Goal: Transaction & Acquisition: Purchase product/service

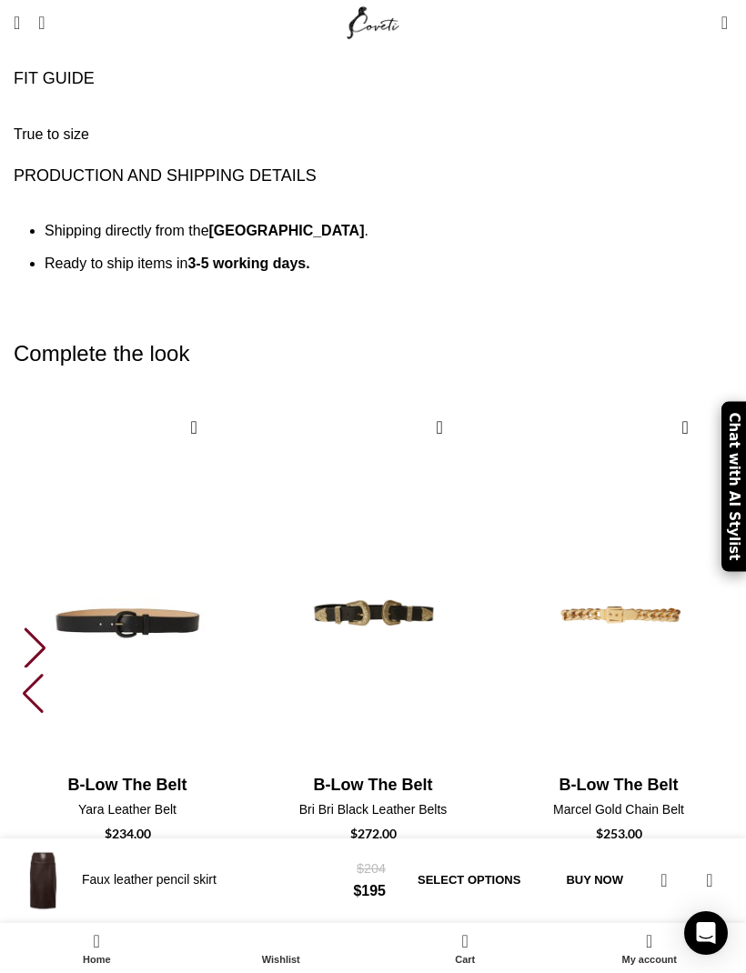
scroll to position [0, 1001]
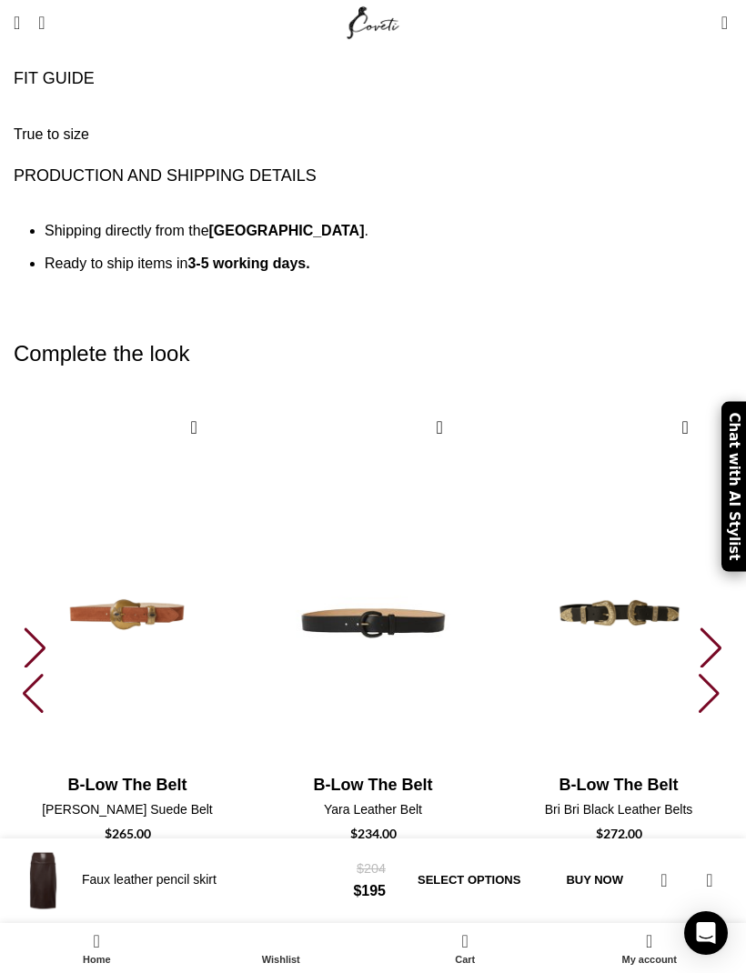
click at [526, 770] on img "9 / 10" at bounding box center [618, 952] width 227 height 364
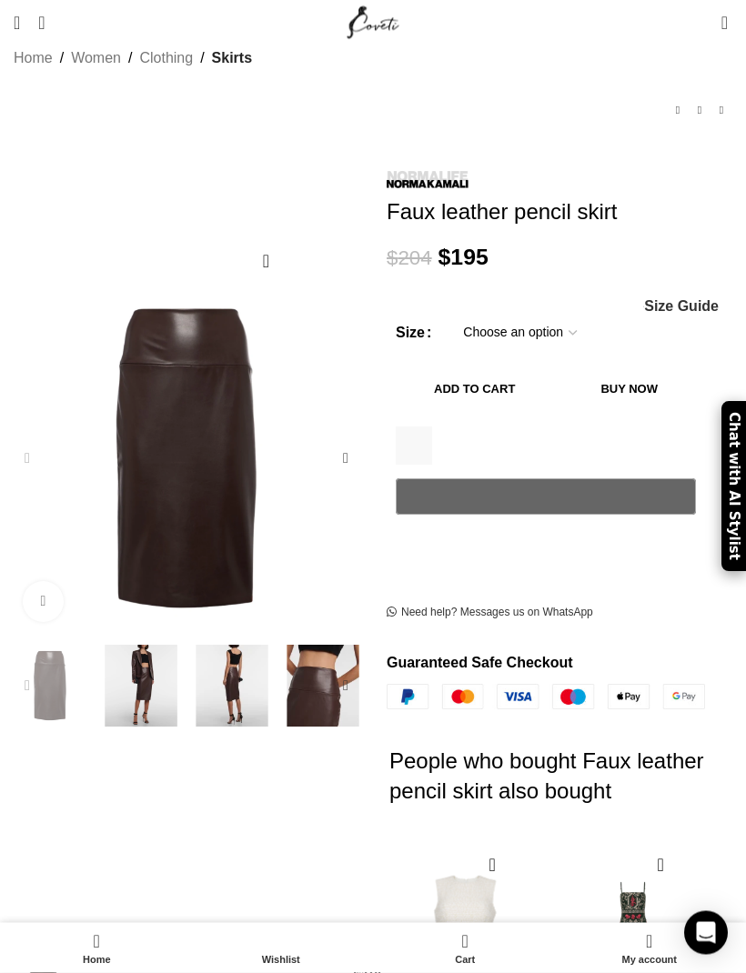
scroll to position [98, 0]
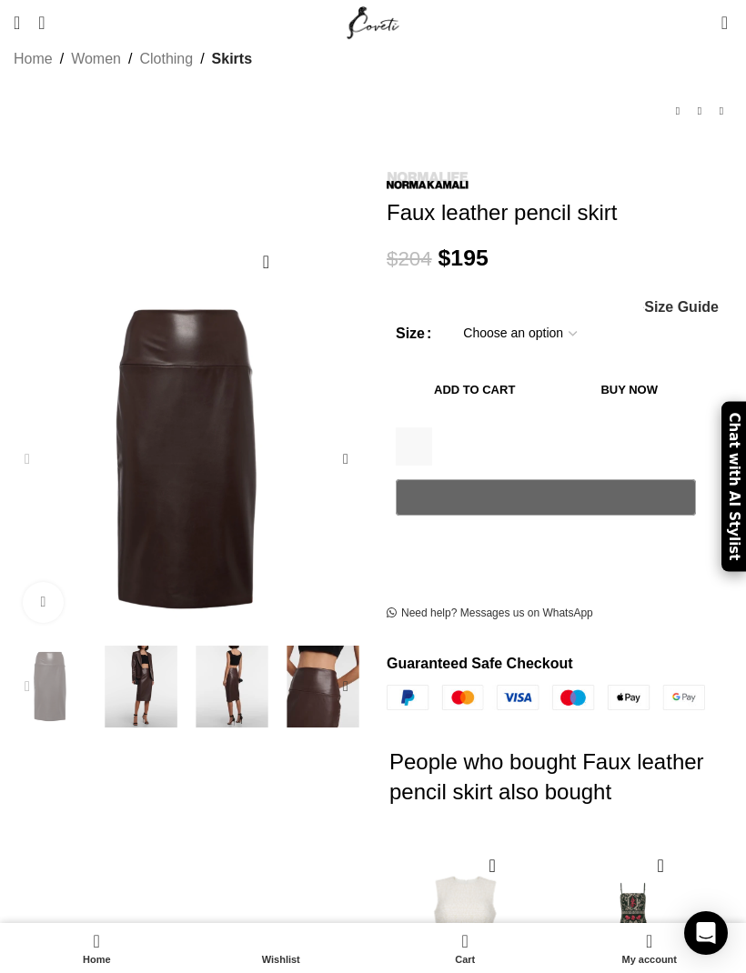
click at [560, 315] on select "Choose an option 16 UK" at bounding box center [519, 334] width 141 height 38
select select "16-uk"
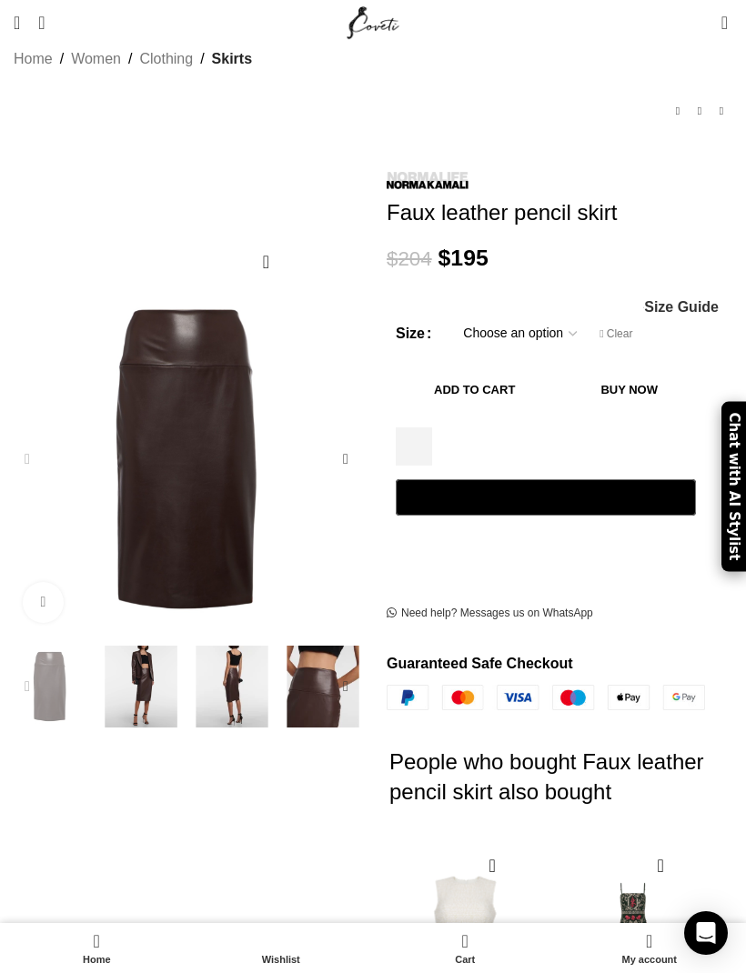
click at [687, 315] on tbody "Size Choose an option 16 UK Clear" at bounding box center [546, 334] width 300 height 38
click at [701, 300] on span "Size Guide" at bounding box center [681, 307] width 75 height 15
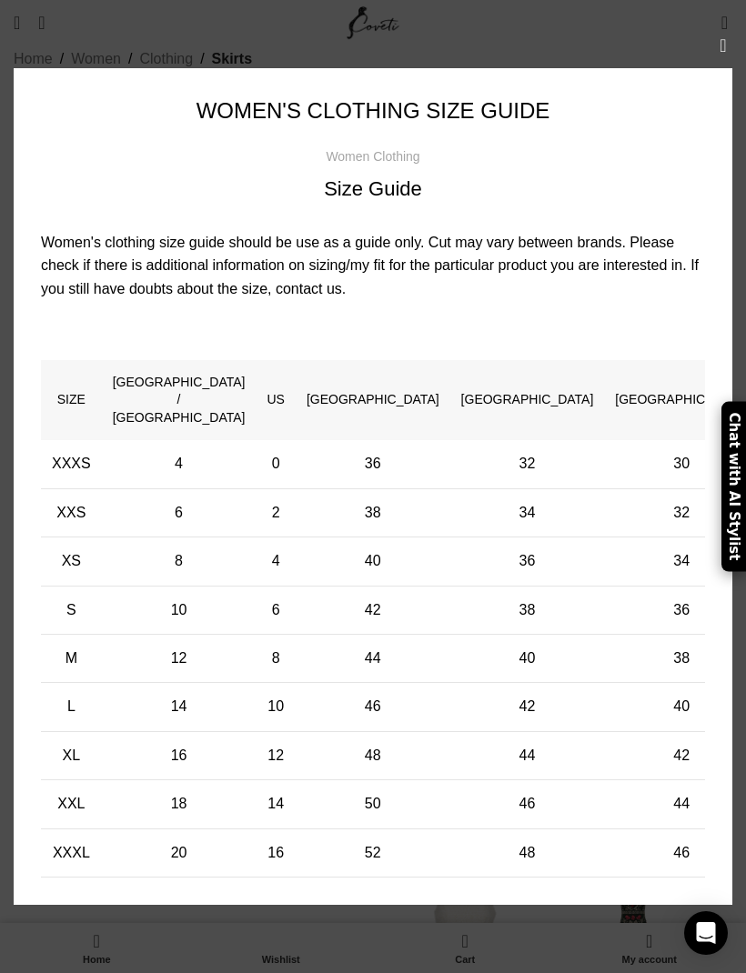
scroll to position [0, 1601]
click at [736, 68] on button "×" at bounding box center [722, 45] width 45 height 45
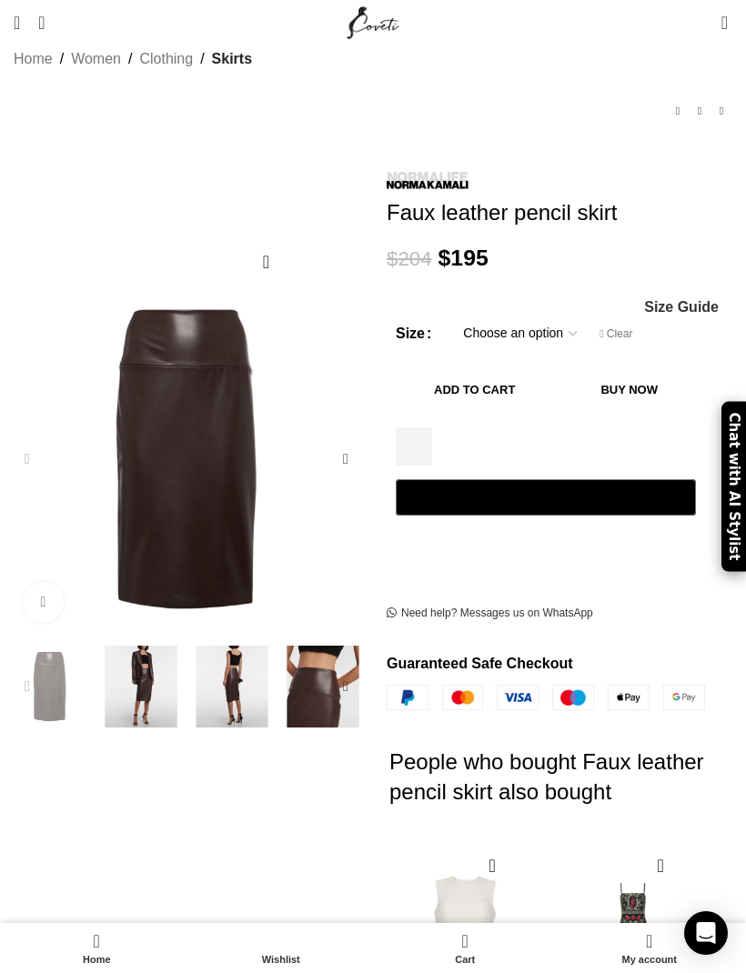
click at [553, 371] on button "Add to cart" at bounding box center [474, 390] width 157 height 38
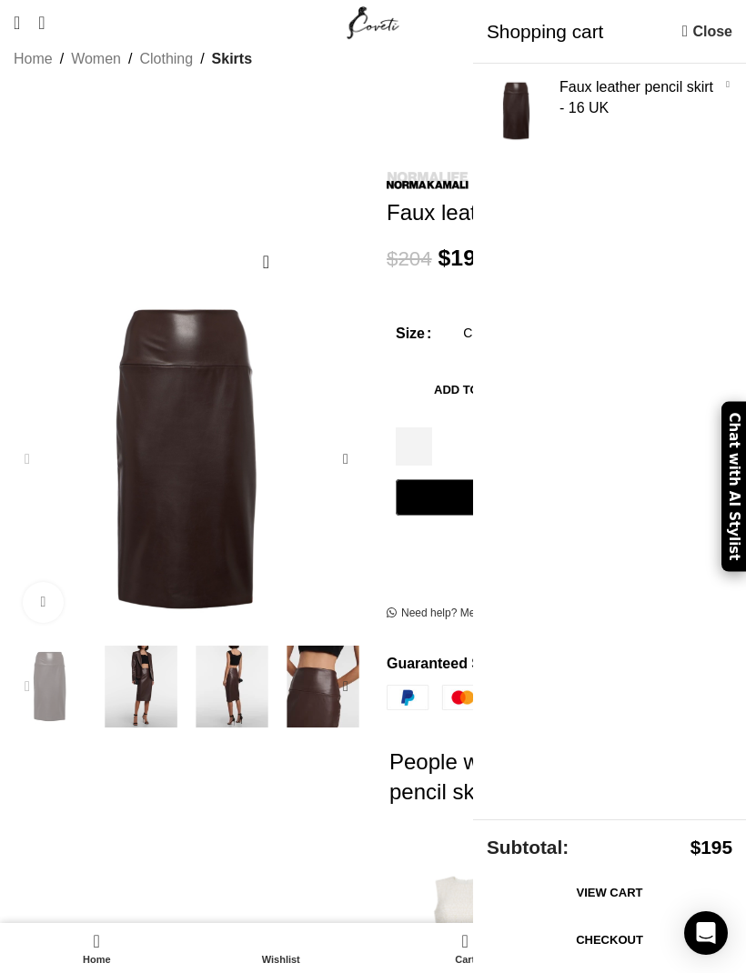
scroll to position [0, 1801]
click at [602, 944] on link "Checkout" at bounding box center [610, 941] width 246 height 38
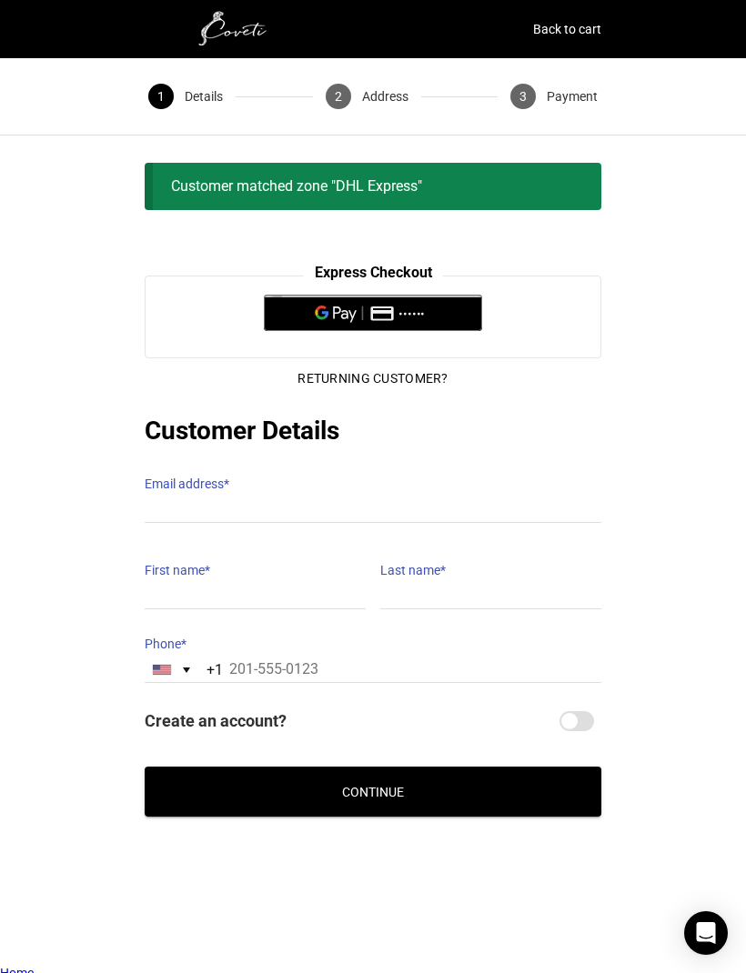
click at [247, 474] on label "Email address *" at bounding box center [373, 483] width 457 height 25
click at [247, 497] on input "Email address *" at bounding box center [373, 510] width 457 height 26
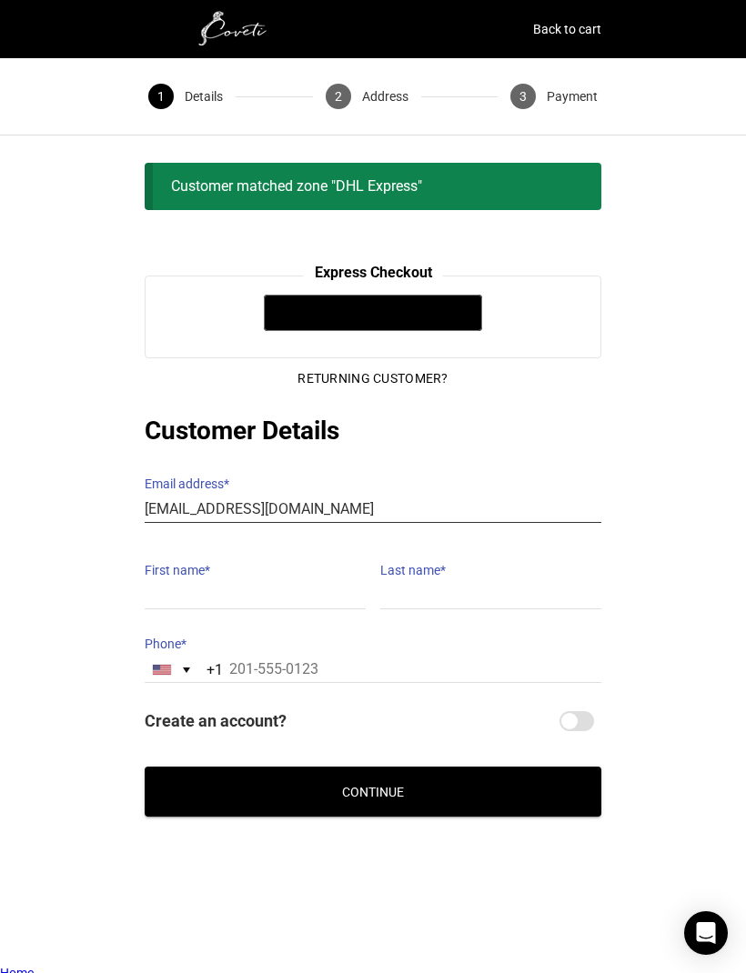
type input "[EMAIL_ADDRESS][DOMAIN_NAME]"
click at [347, 583] on input "First name *" at bounding box center [255, 596] width 221 height 26
type input "Kimberly"
click at [455, 583] on input "Last name *" at bounding box center [490, 596] width 221 height 26
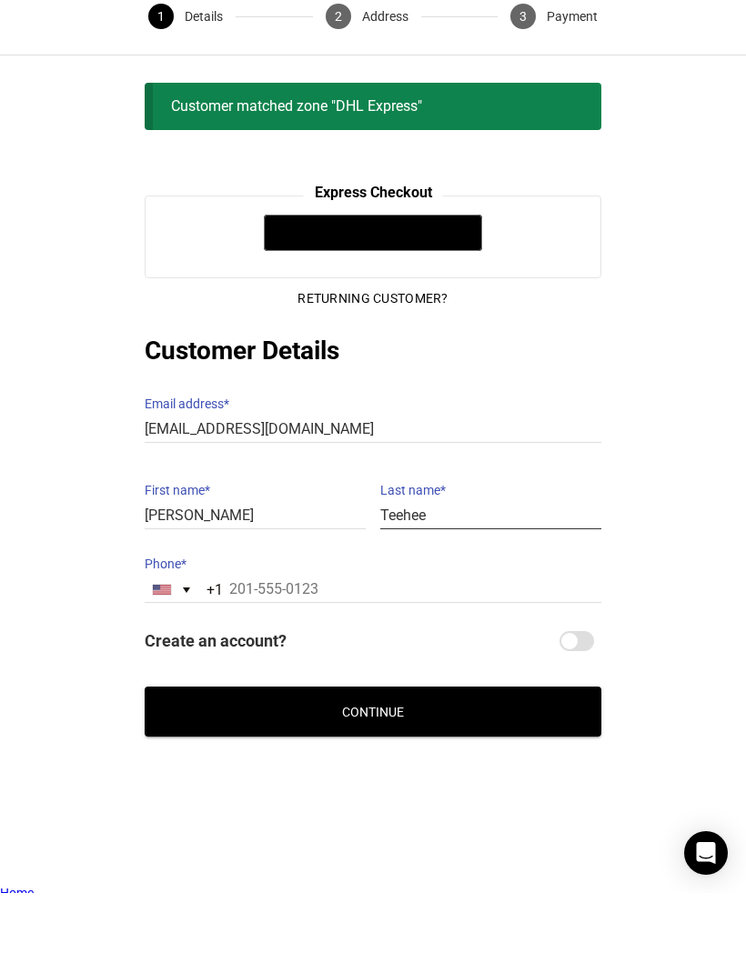
type input "Teehee"
click at [443, 657] on input "Phone *" at bounding box center [373, 670] width 457 height 26
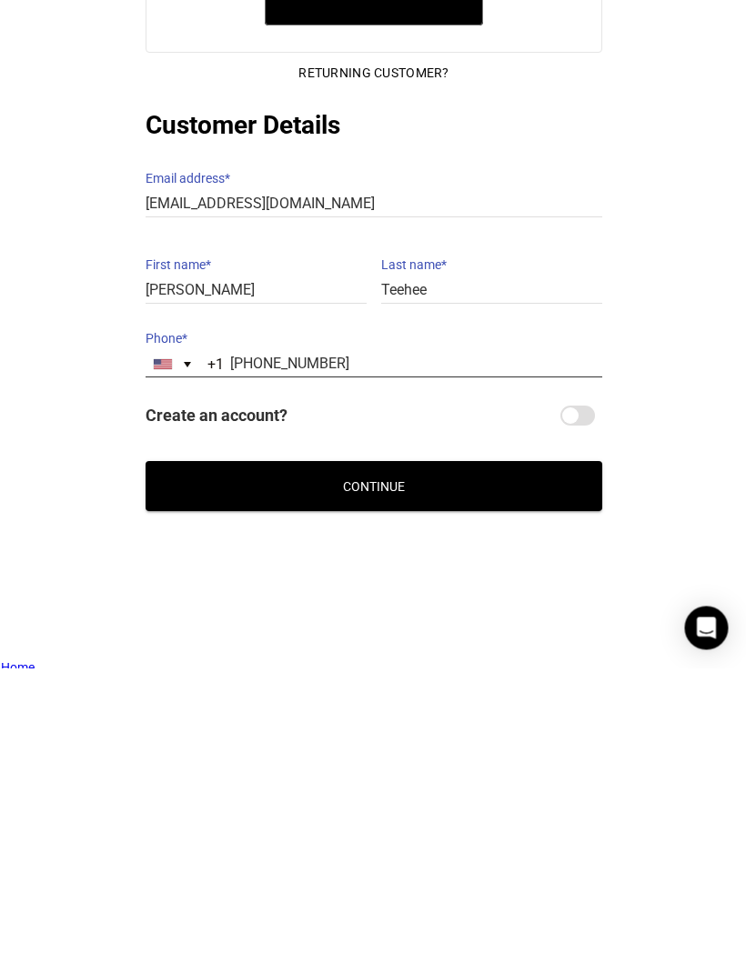
scroll to position [1, 0]
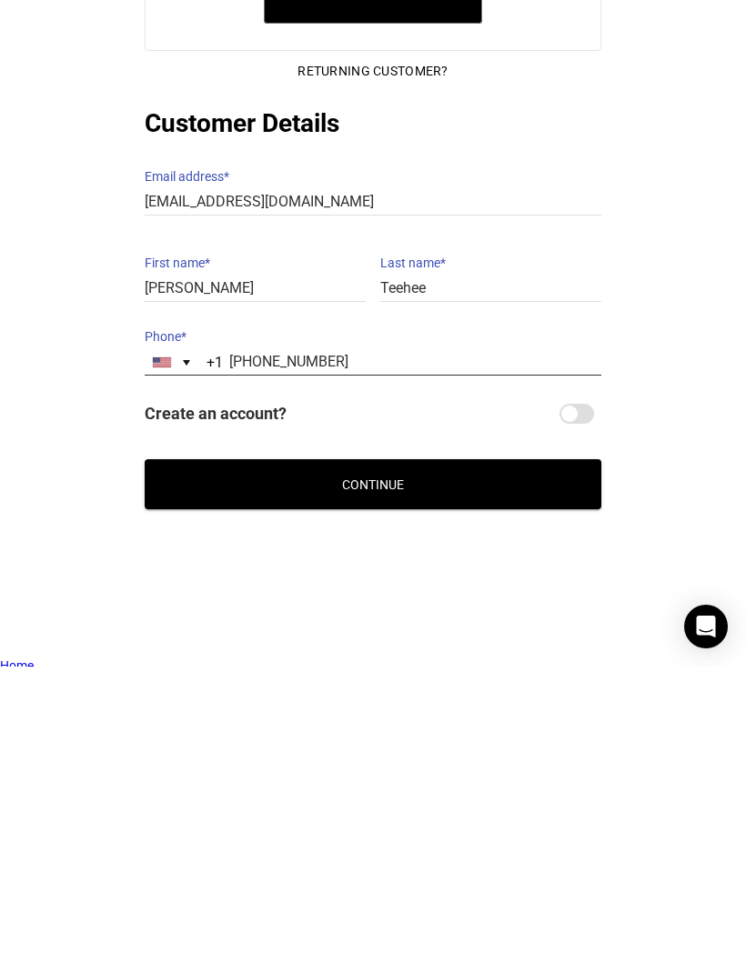
type input "202-615-9505"
click at [419, 766] on button "Continue" at bounding box center [373, 791] width 457 height 50
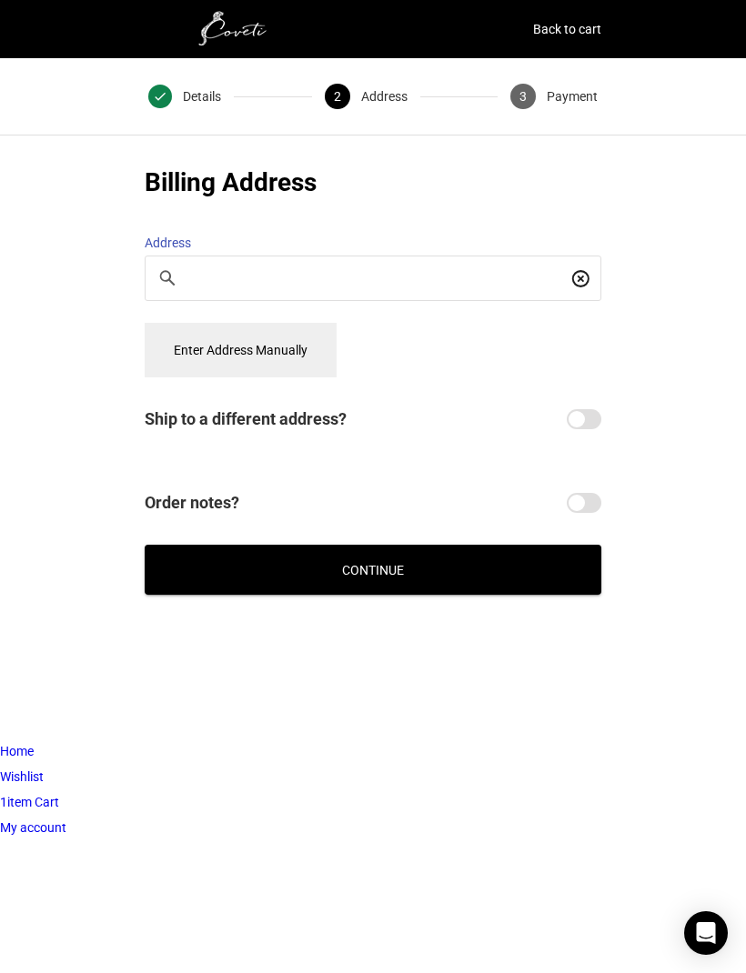
click at [469, 268] on input "Search For a Place" at bounding box center [378, 278] width 378 height 20
type input "420 S Main Street #803"
click at [320, 344] on button "Enter Address Manually" at bounding box center [241, 350] width 192 height 55
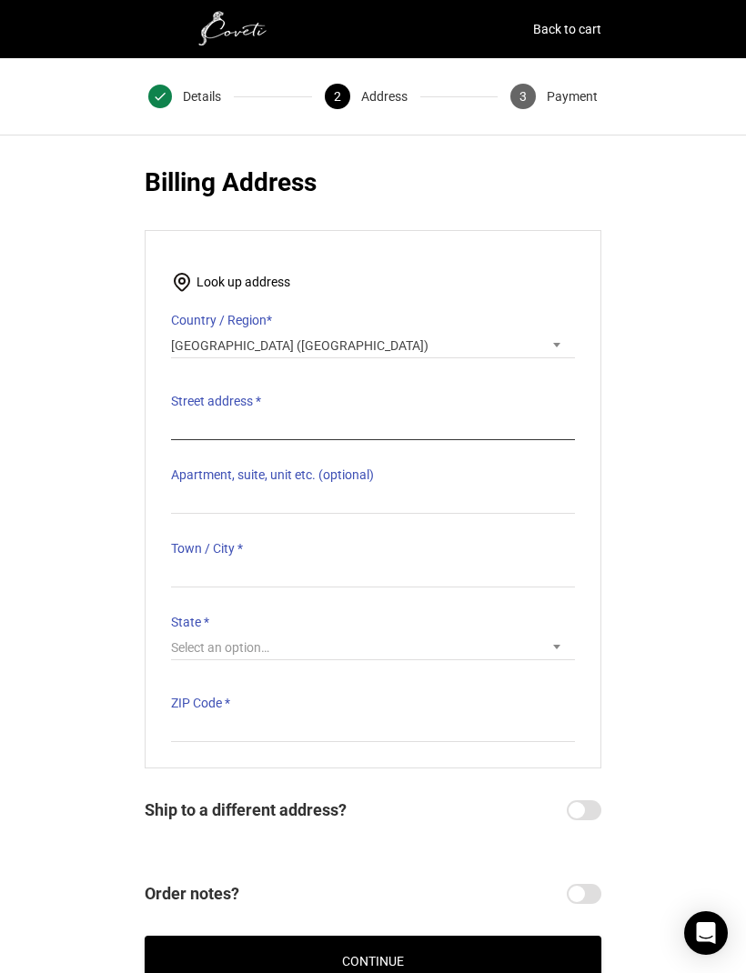
click at [433, 414] on input "Street address *" at bounding box center [373, 427] width 404 height 26
click at [677, 313] on div "@import url(//fonts.googleapis.com/css?family=Google+Sans_old:500) •••••• Expre…" at bounding box center [373, 561] width 746 height 851
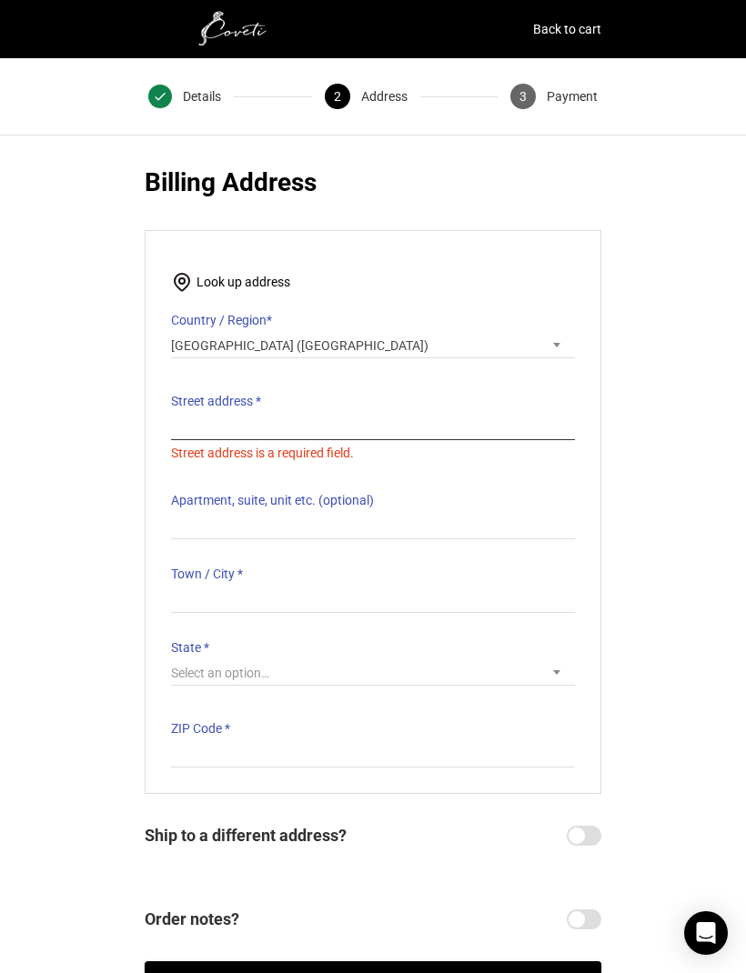
click at [418, 414] on input "Street address *" at bounding box center [373, 427] width 404 height 26
click at [360, 499] on p "Apartment, suite, unit etc. (optional)" at bounding box center [373, 514] width 404 height 52
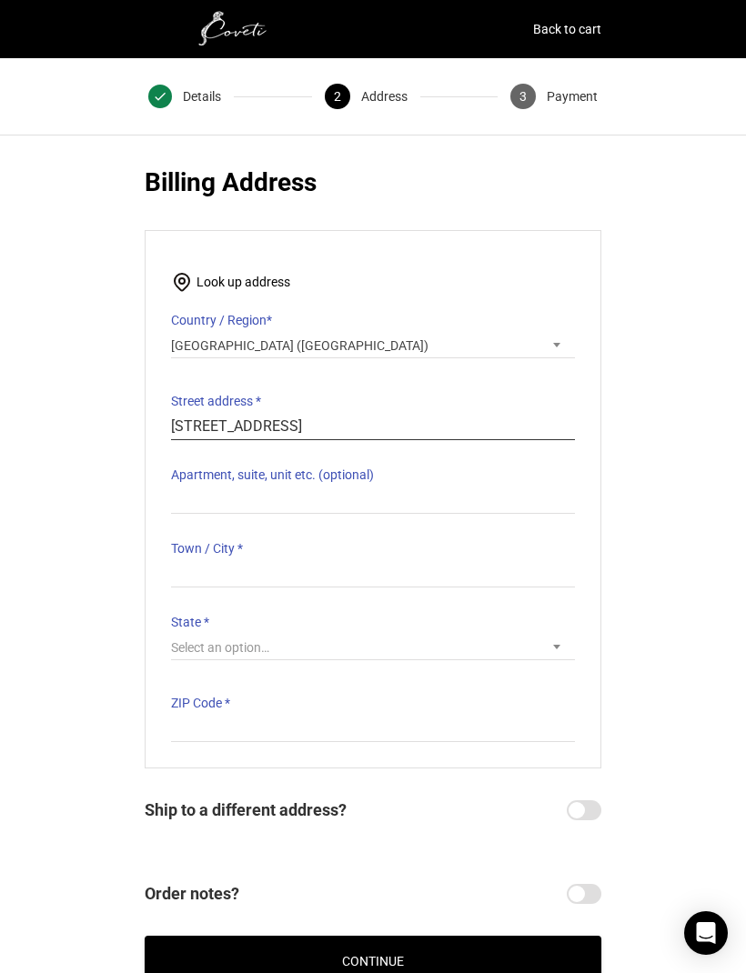
click at [385, 414] on input "420 S Main Street #803" at bounding box center [373, 427] width 404 height 26
type input "[STREET_ADDRESS]"
click at [290, 488] on input "Apartment, suite, unit etc. (optional)" at bounding box center [373, 501] width 404 height 26
type input "#803"
click at [387, 561] on input "Town / City *" at bounding box center [373, 574] width 404 height 26
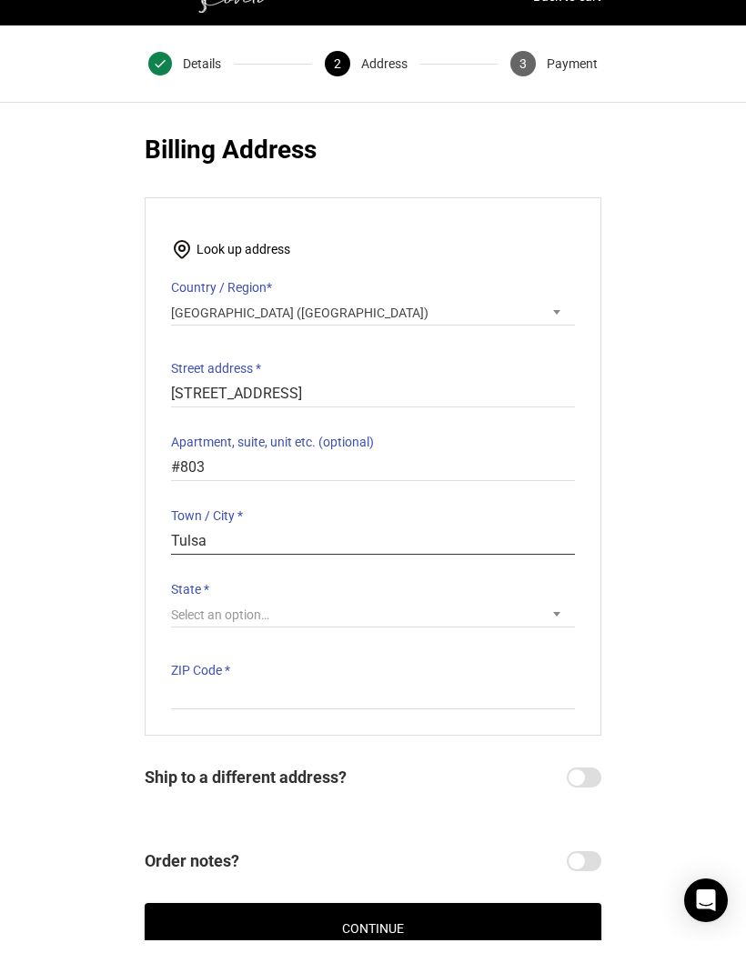
type input "Tulsa"
click at [281, 635] on span "Select an option…" at bounding box center [373, 647] width 404 height 25
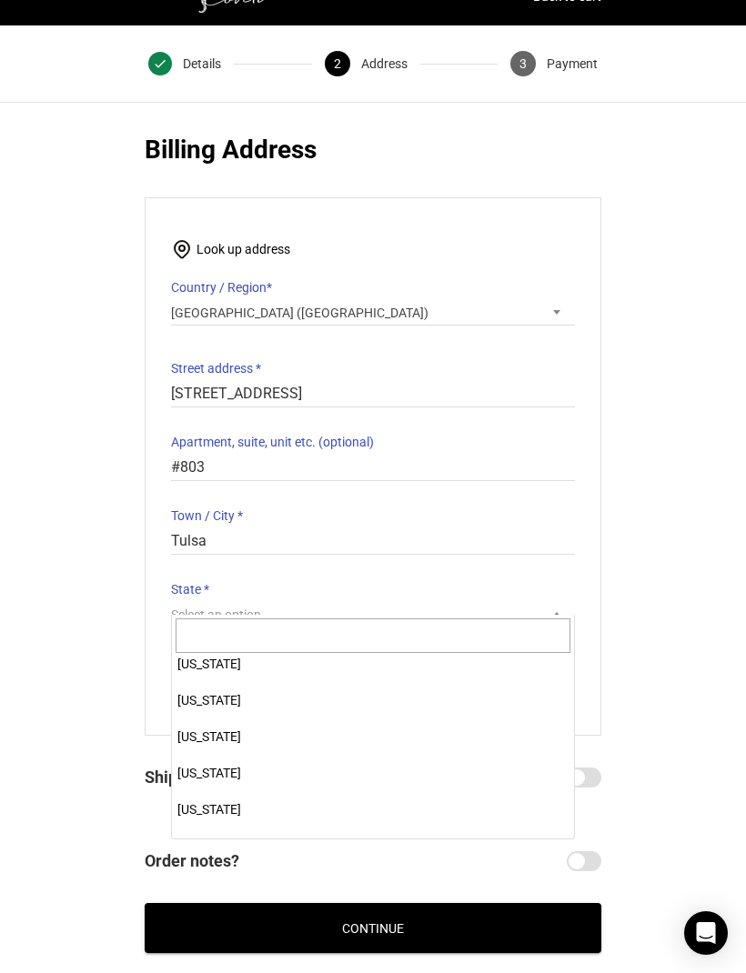
scroll to position [1284, 0]
select select "OK"
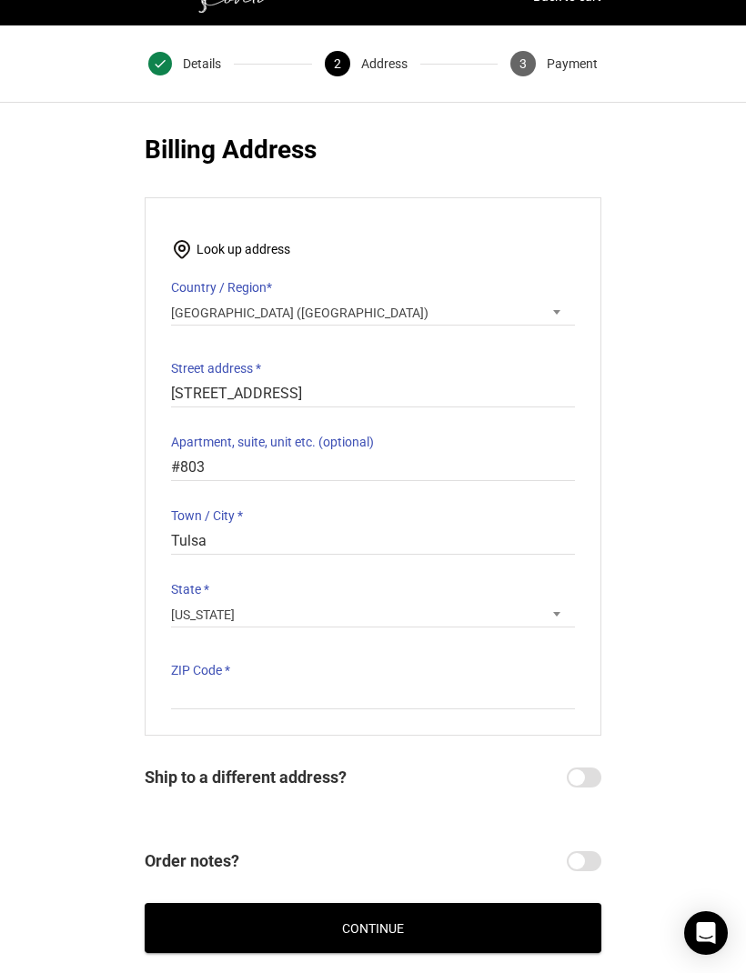
click at [366, 669] on label "ZIP Code *" at bounding box center [373, 670] width 404 height 25
click at [366, 683] on input "ZIP Code *" at bounding box center [373, 696] width 404 height 26
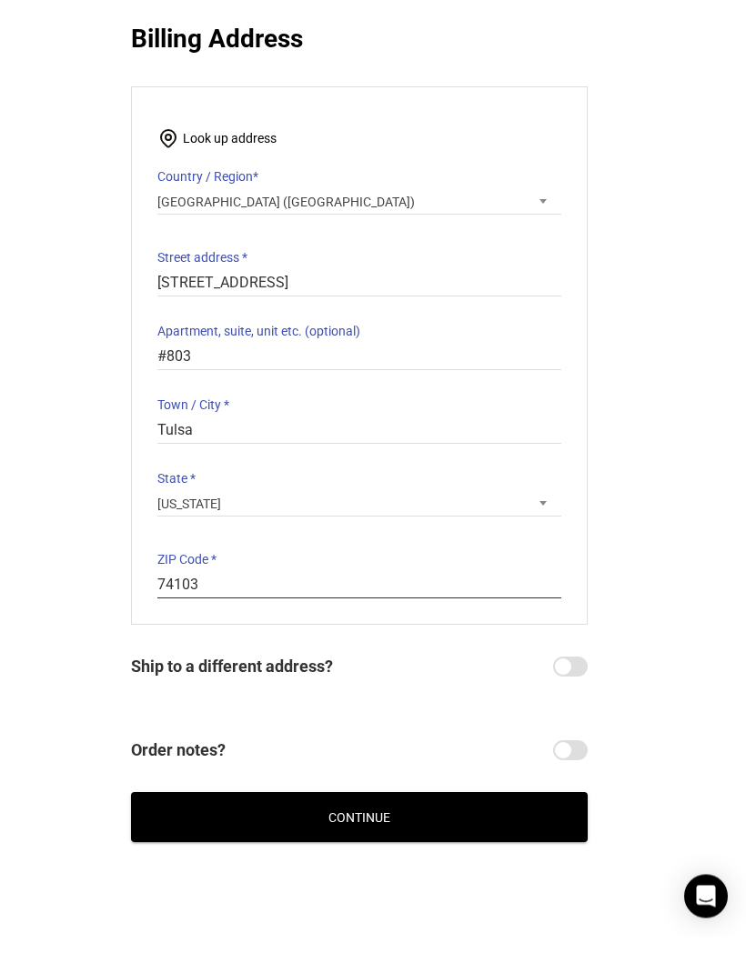
scroll to position [106, 0]
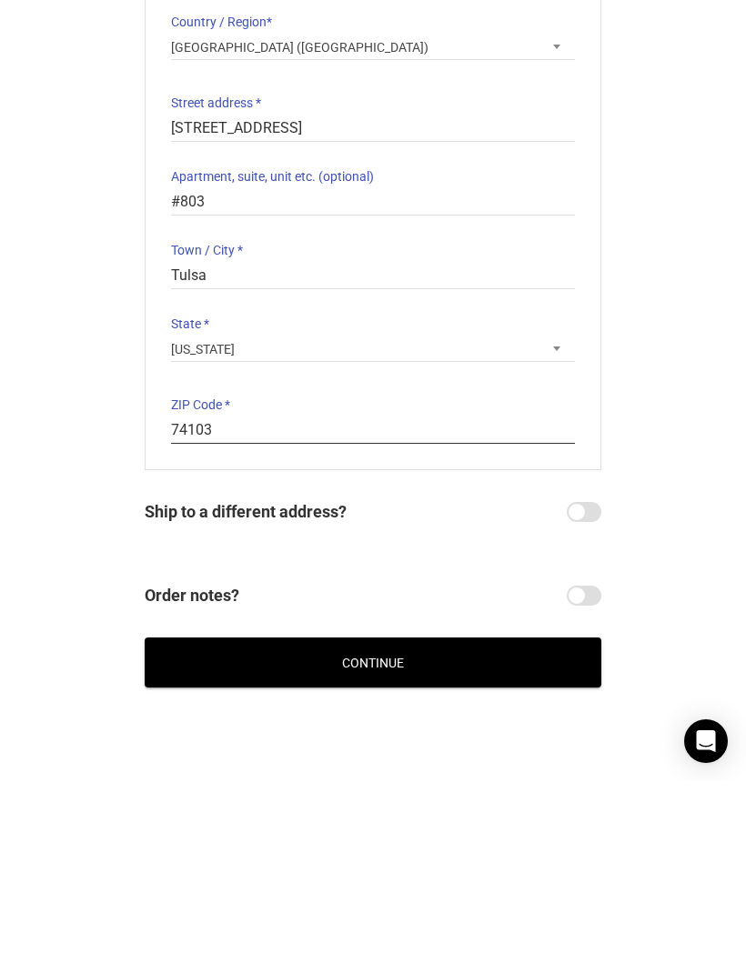
type input "74103"
click at [370, 830] on button "Continue" at bounding box center [373, 855] width 457 height 50
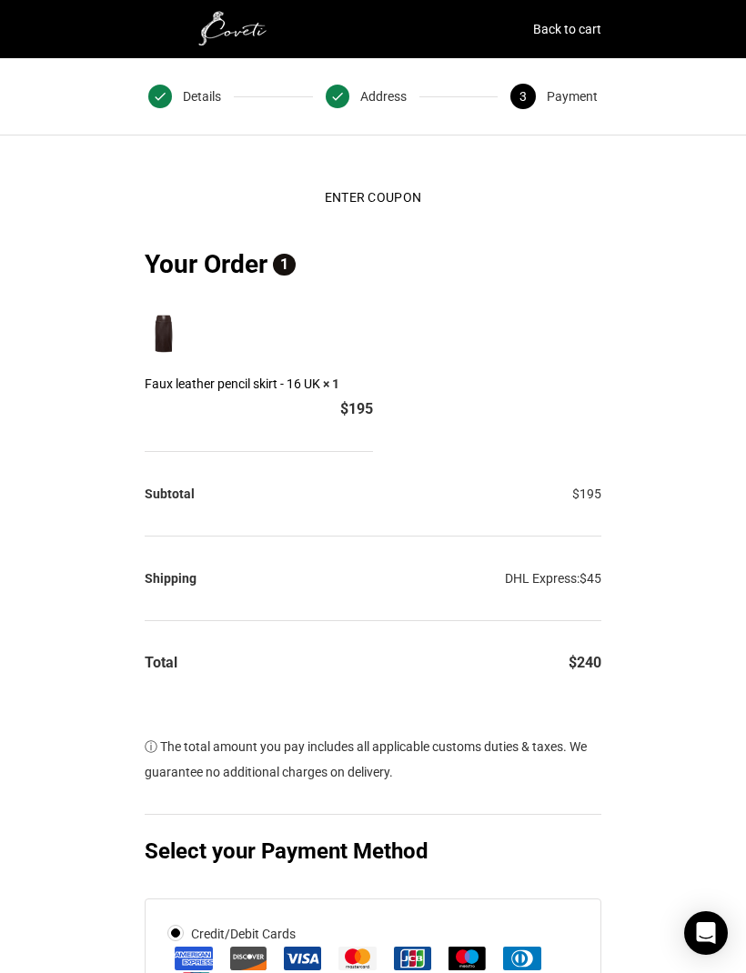
click at [553, 590] on label "DHL Express: $ 45" at bounding box center [553, 578] width 96 height 25
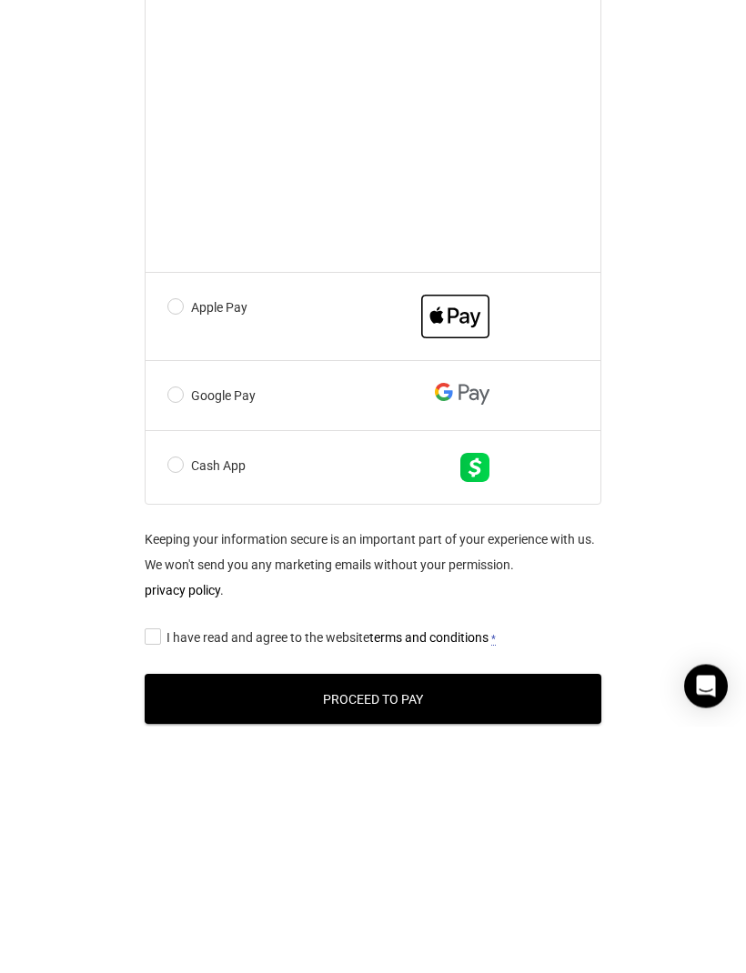
scroll to position [996, 0]
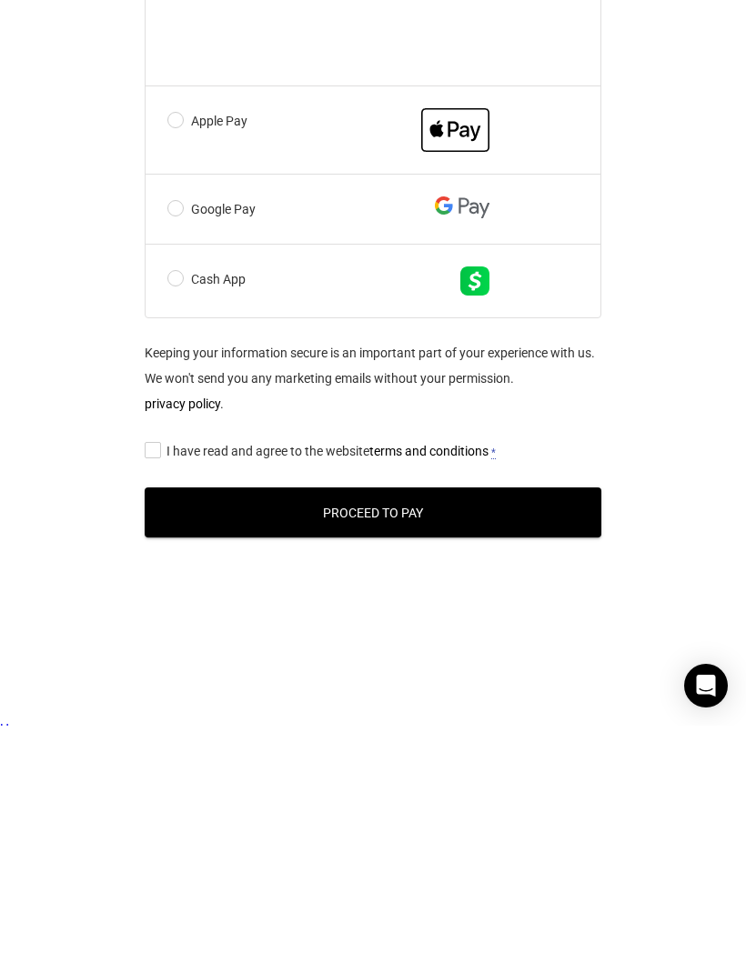
click at [154, 697] on input "I have read and agree to the website terms and conditions *" at bounding box center [151, 697] width 12 height 0
checkbox input "true"
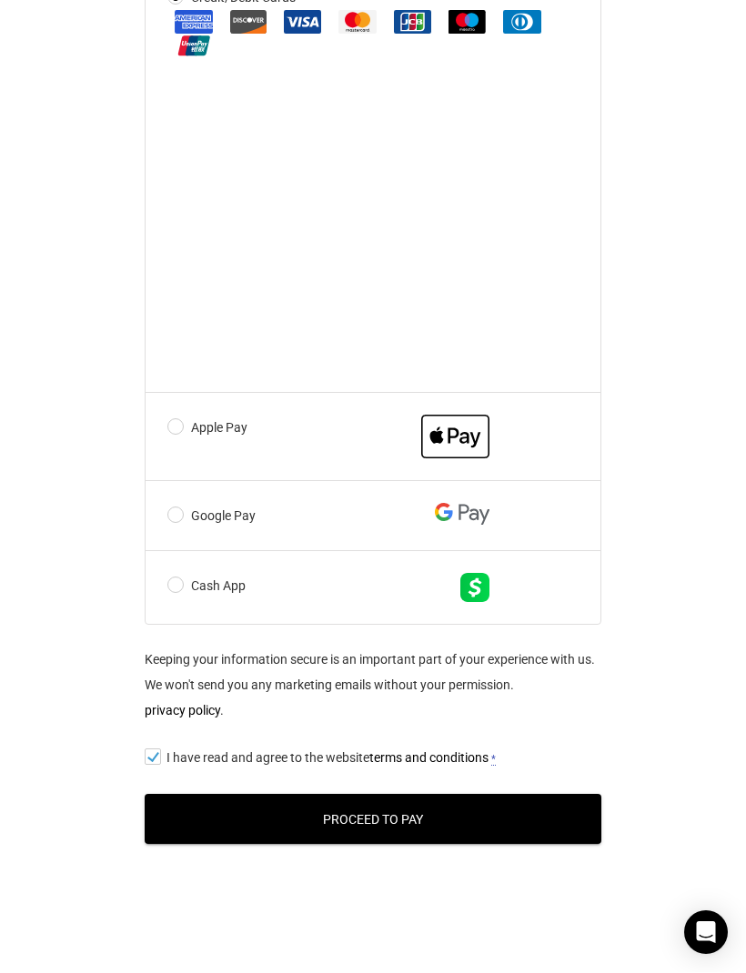
click at [422, 816] on button "Proceed to Pay" at bounding box center [373, 820] width 457 height 50
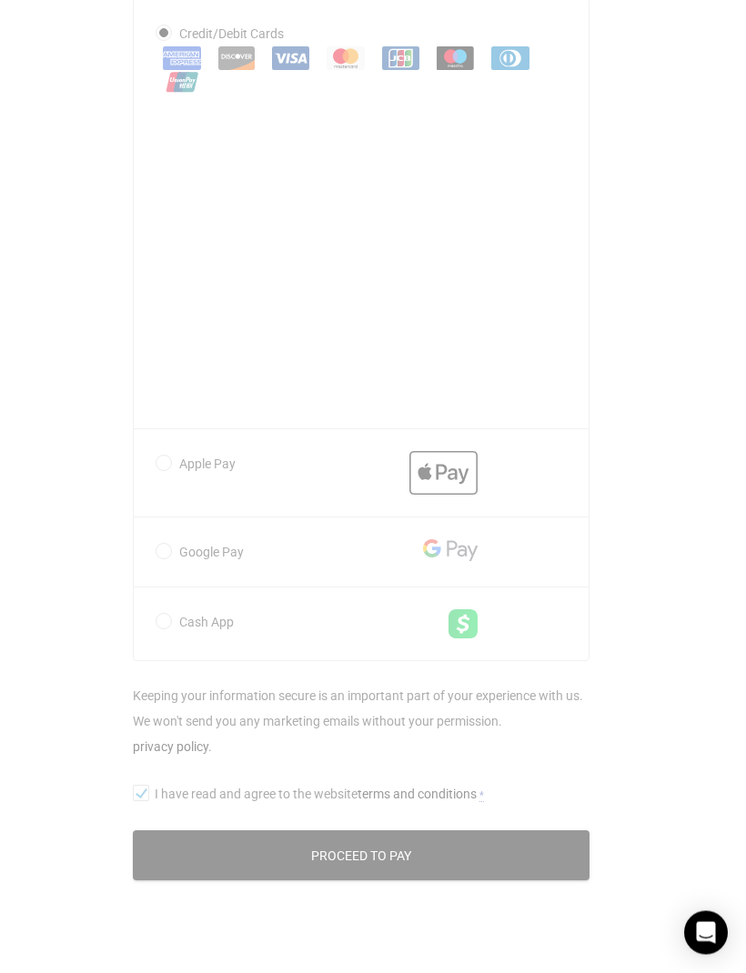
scroll to position [901, 12]
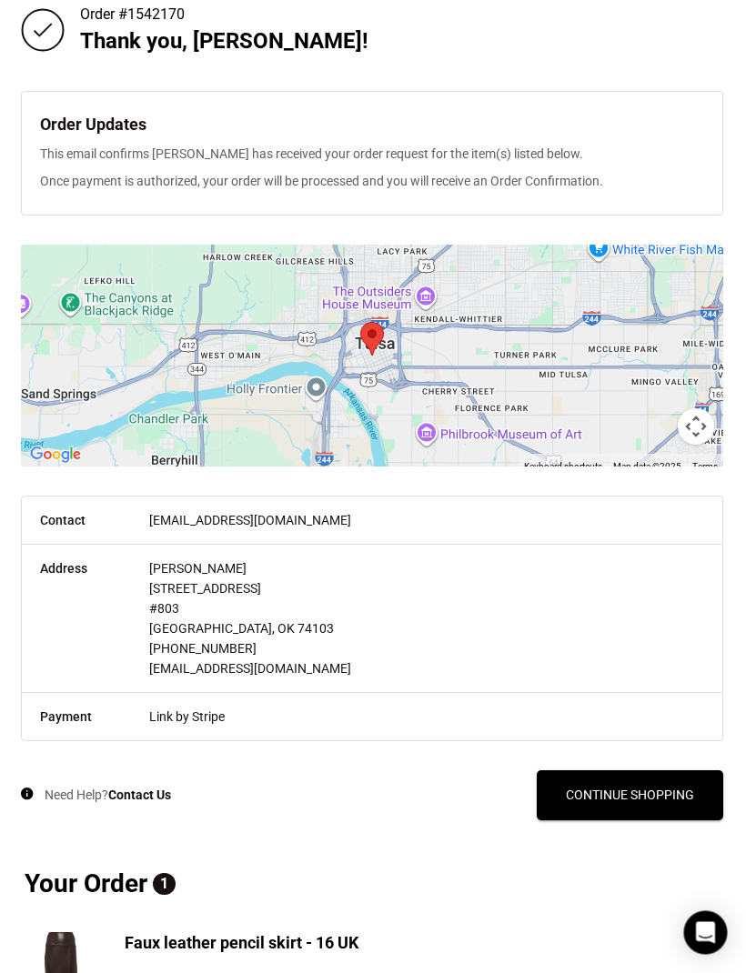
scroll to position [89, 1]
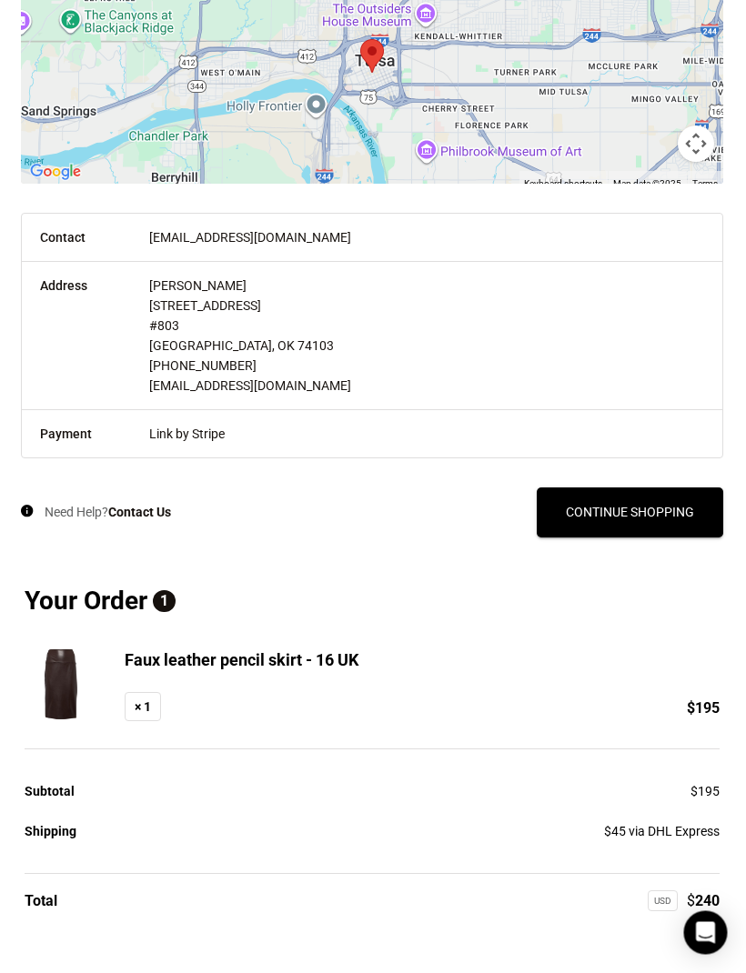
scroll to position [371, 0]
click at [674, 491] on link "Continue Shopping" at bounding box center [631, 513] width 186 height 50
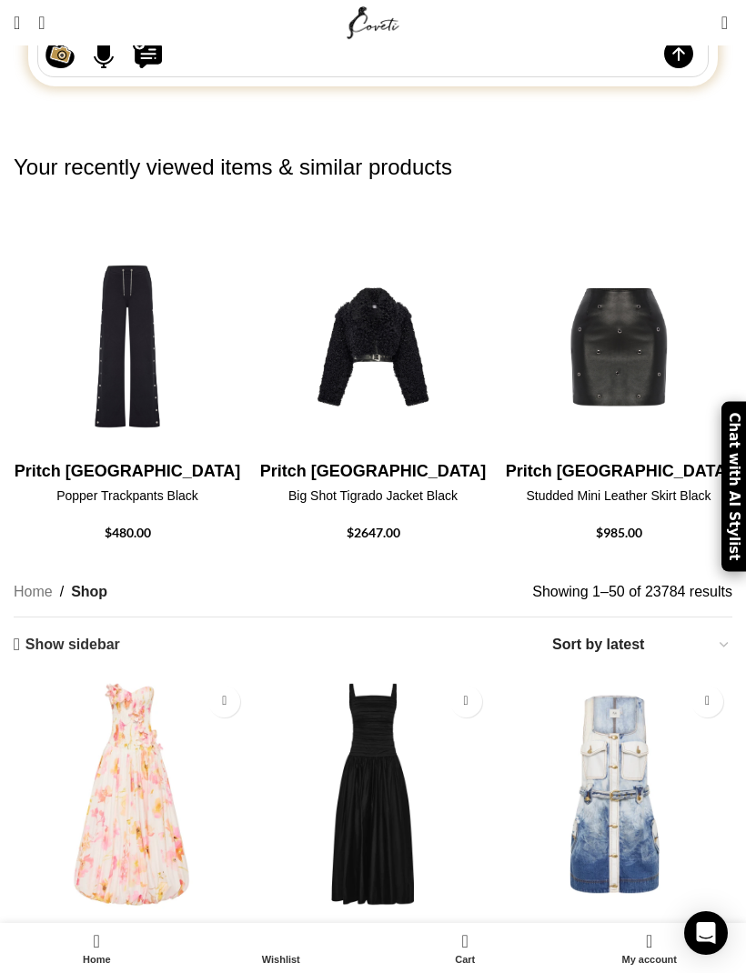
scroll to position [297, 0]
